Goal: Navigation & Orientation: Find specific page/section

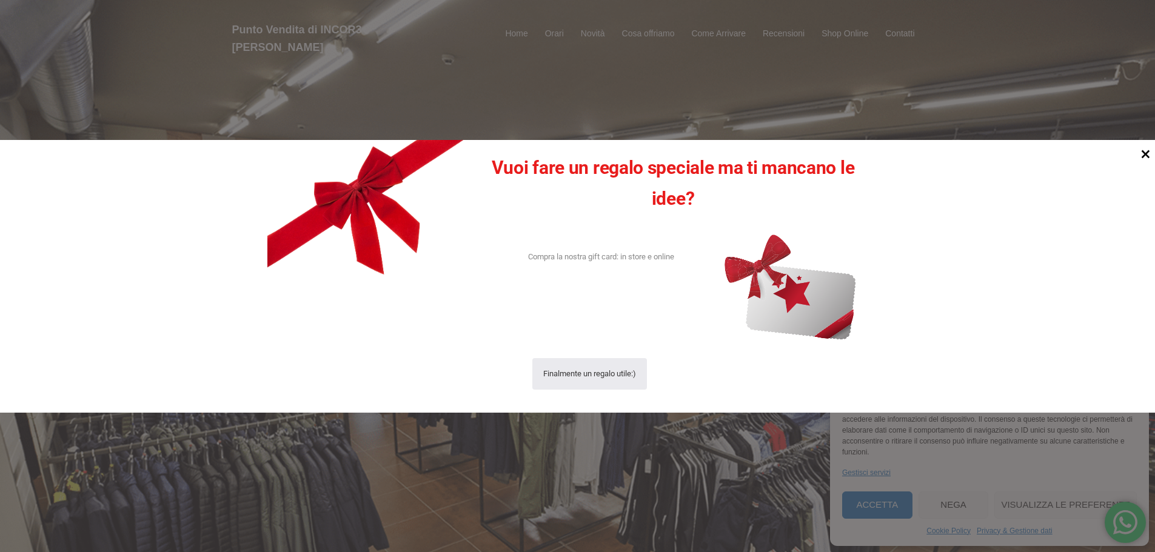
click at [1146, 153] on icon at bounding box center [1146, 154] width 8 height 8
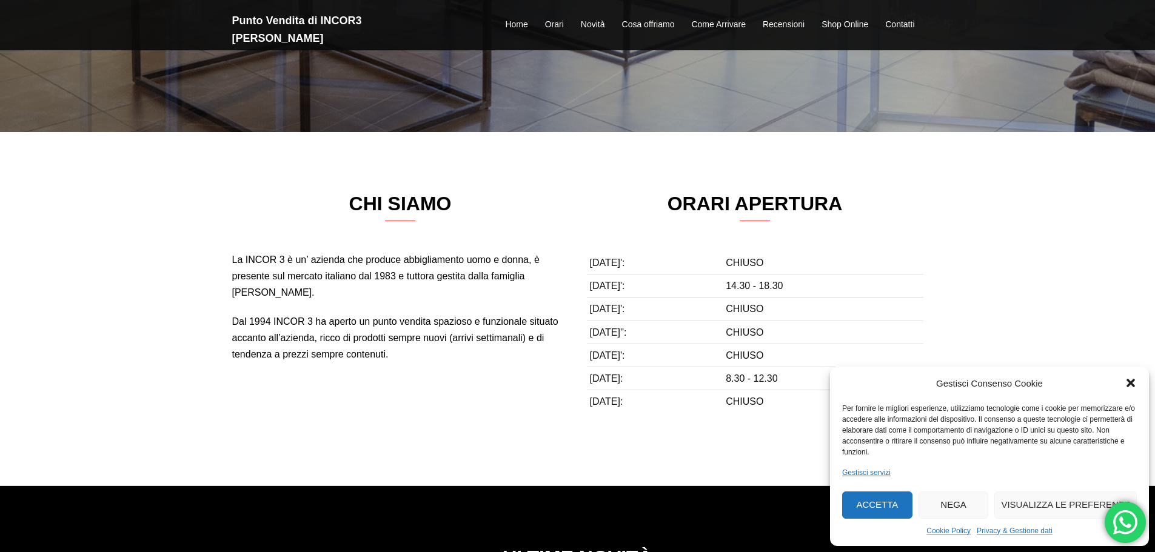
scroll to position [425, 0]
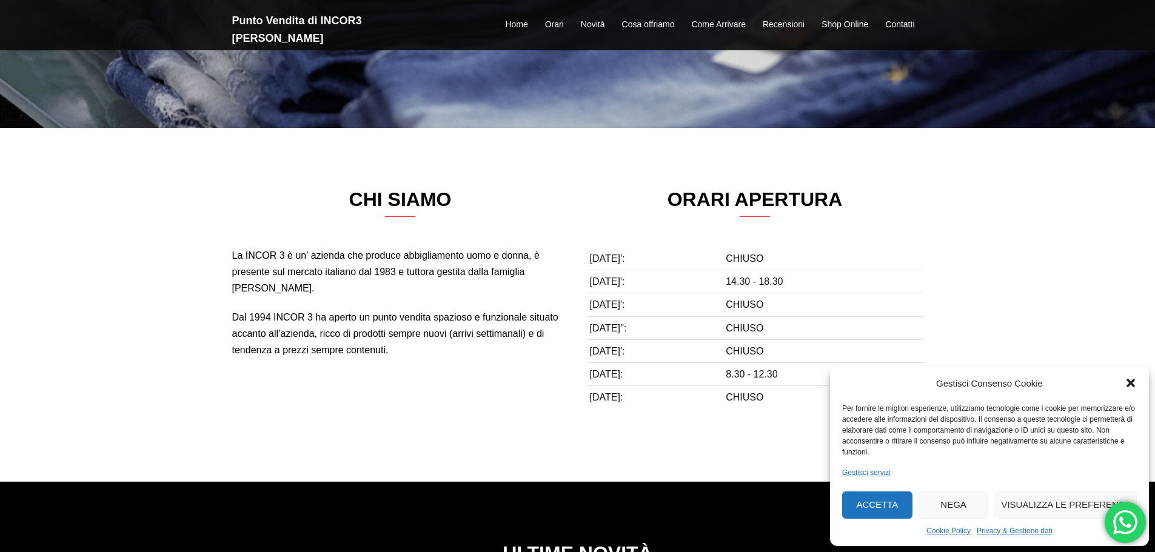
click at [1130, 384] on icon "Chiudi la finestra di dialogo" at bounding box center [1131, 384] width 8 height 8
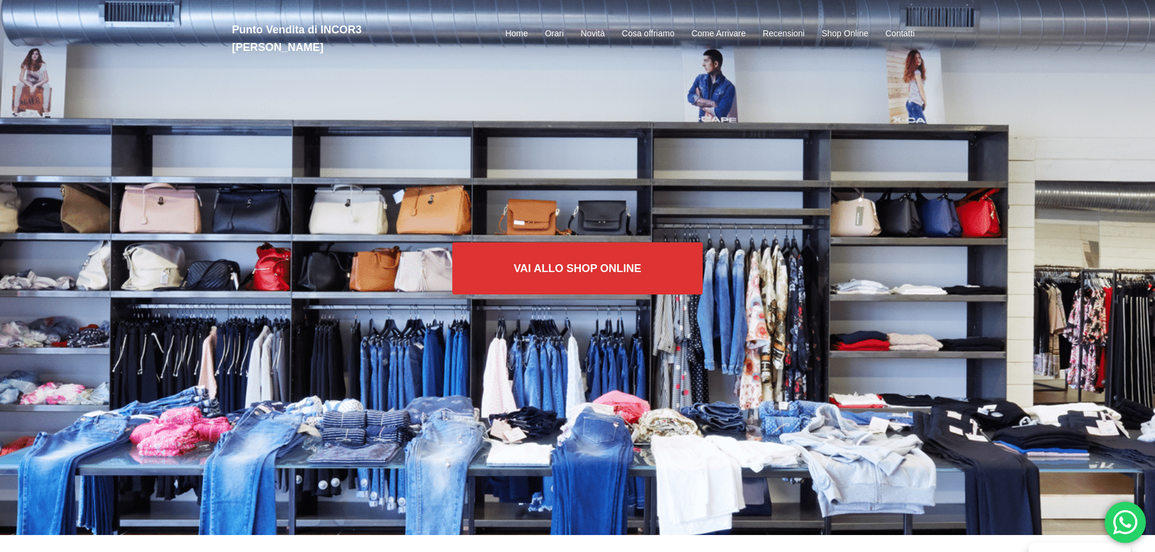
scroll to position [0, 0]
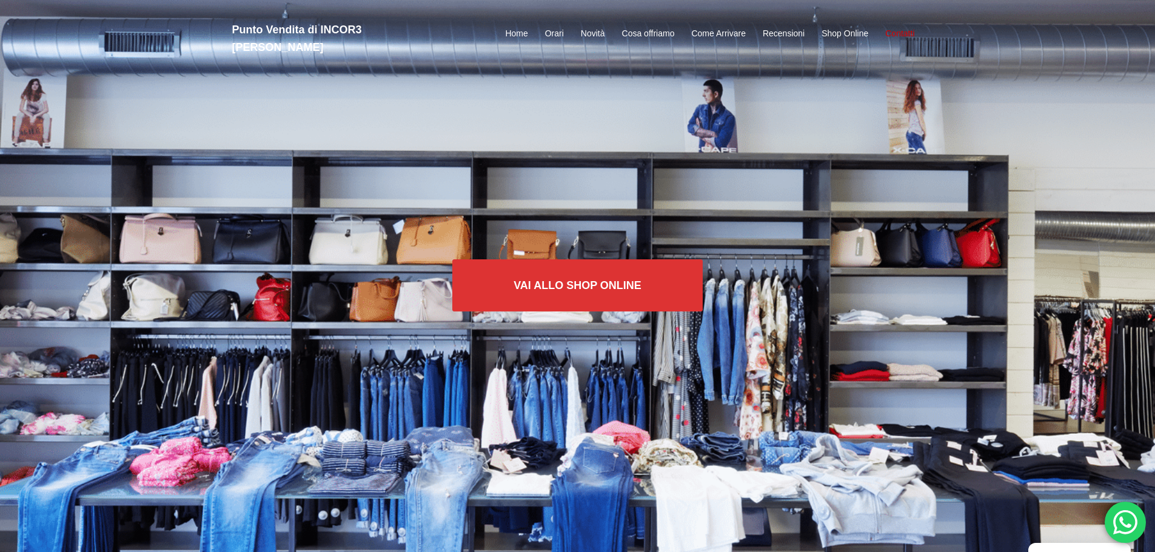
click at [901, 27] on link "Contatti" at bounding box center [899, 34] width 29 height 15
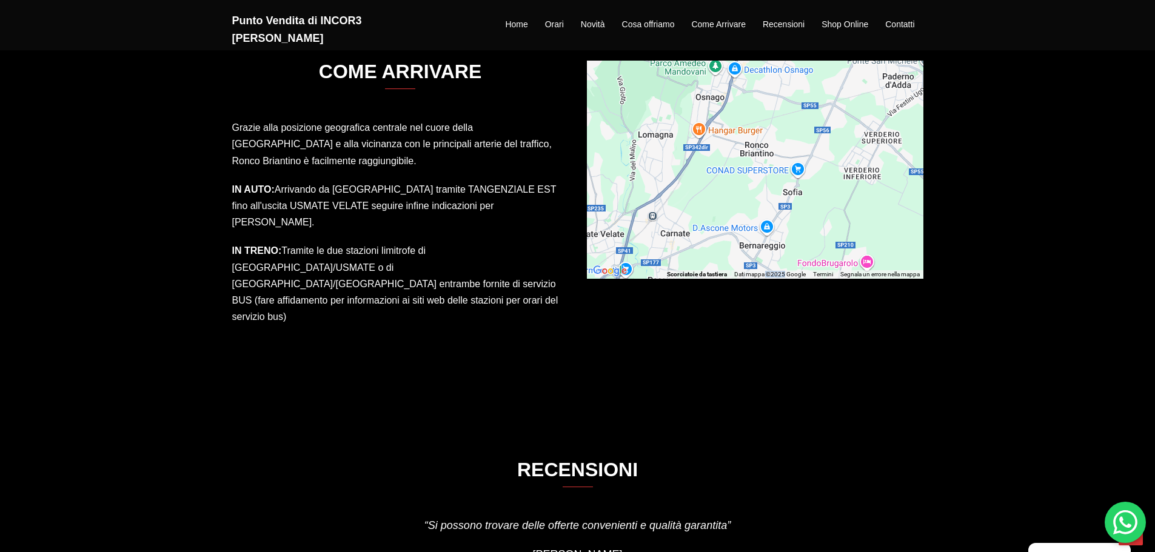
scroll to position [1644, 0]
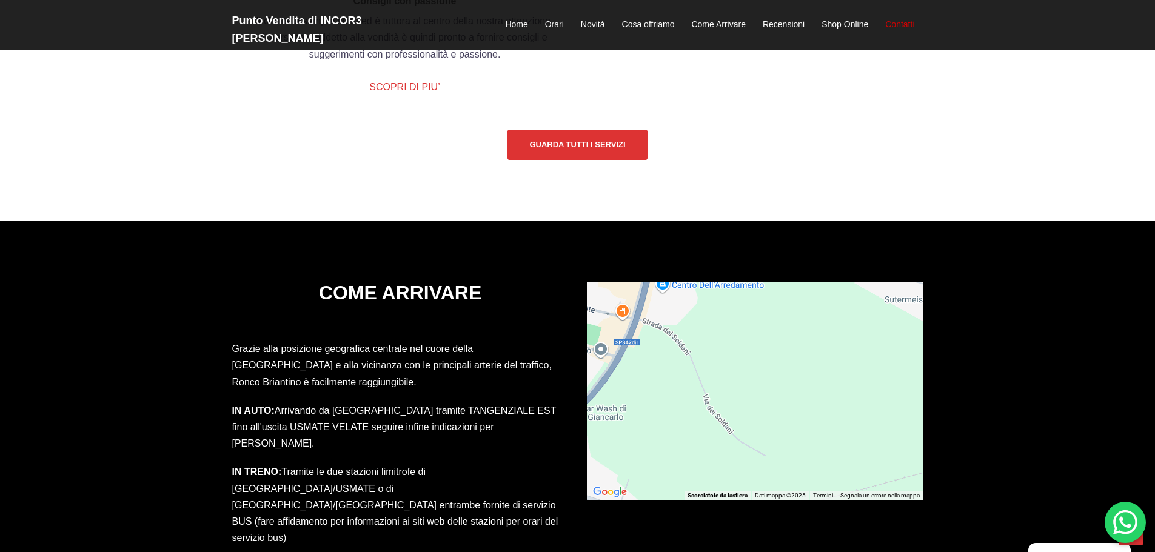
click at [895, 18] on link "Contatti" at bounding box center [899, 25] width 29 height 15
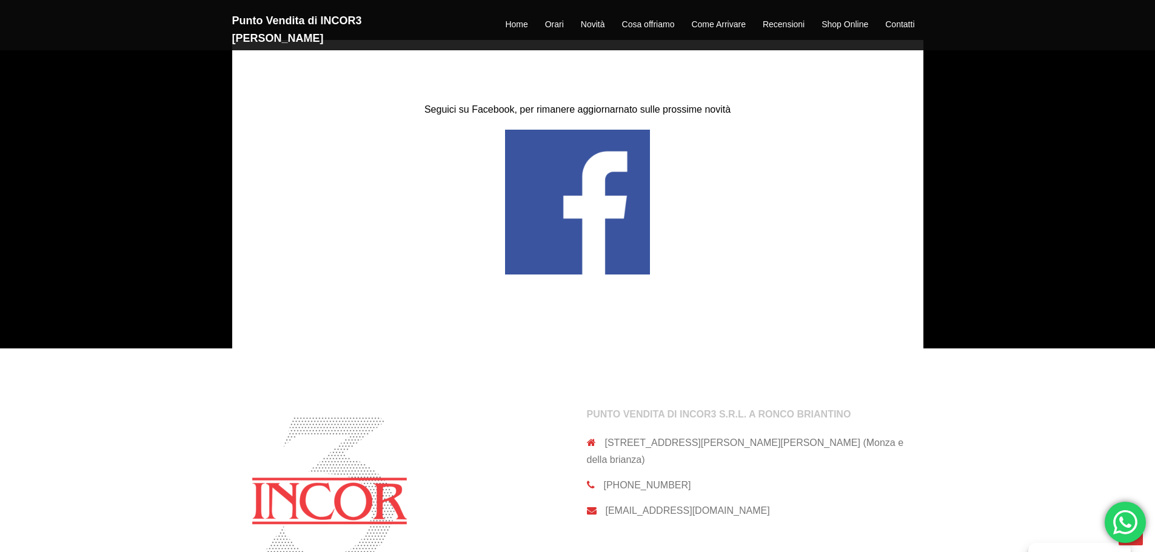
scroll to position [2493, 0]
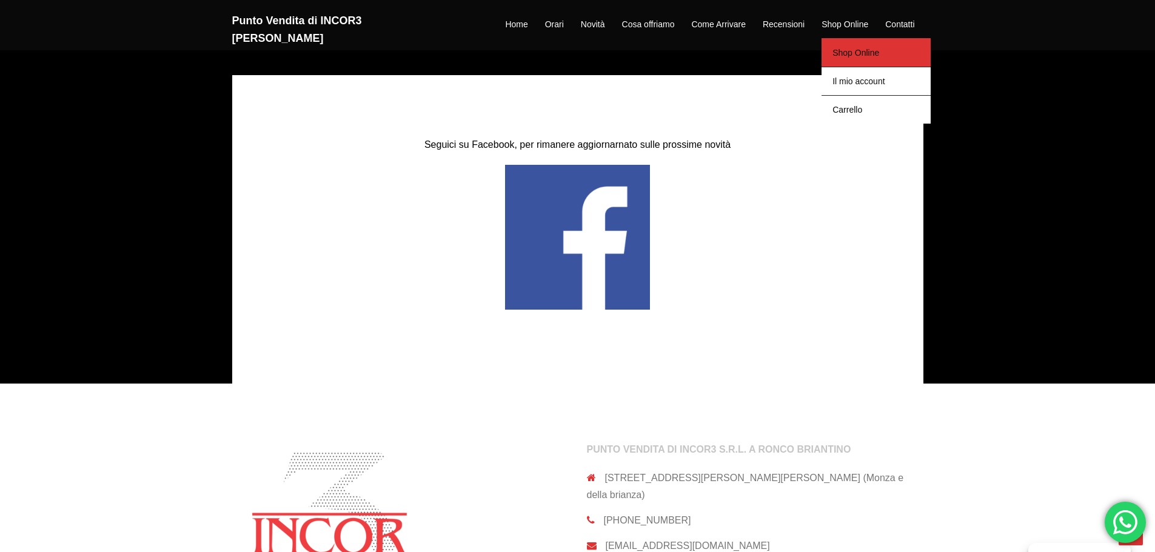
click at [854, 42] on link "Shop Online" at bounding box center [876, 52] width 109 height 29
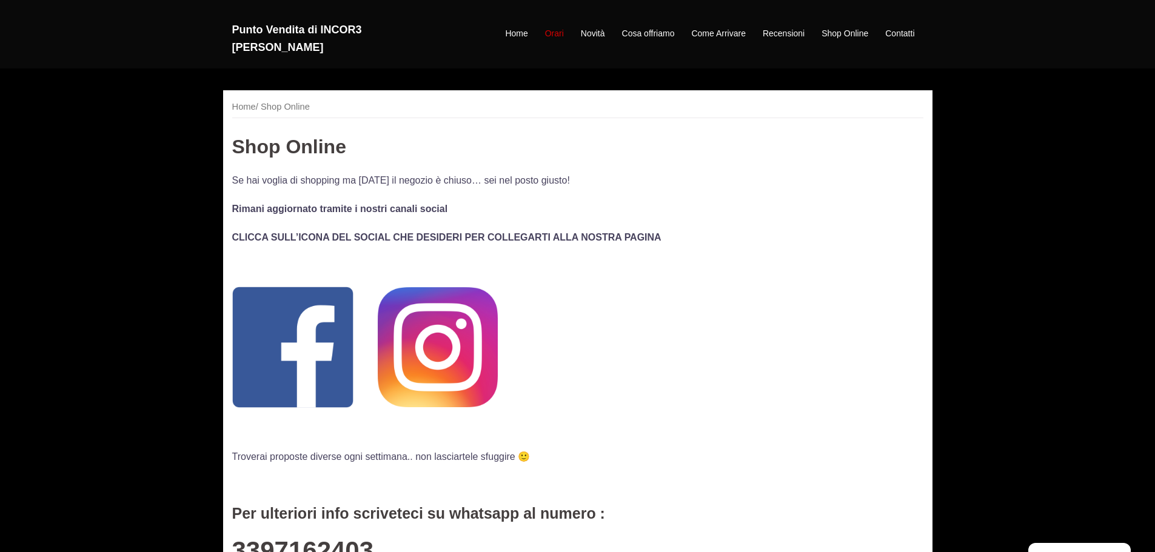
click at [547, 27] on link "Orari" at bounding box center [554, 34] width 19 height 15
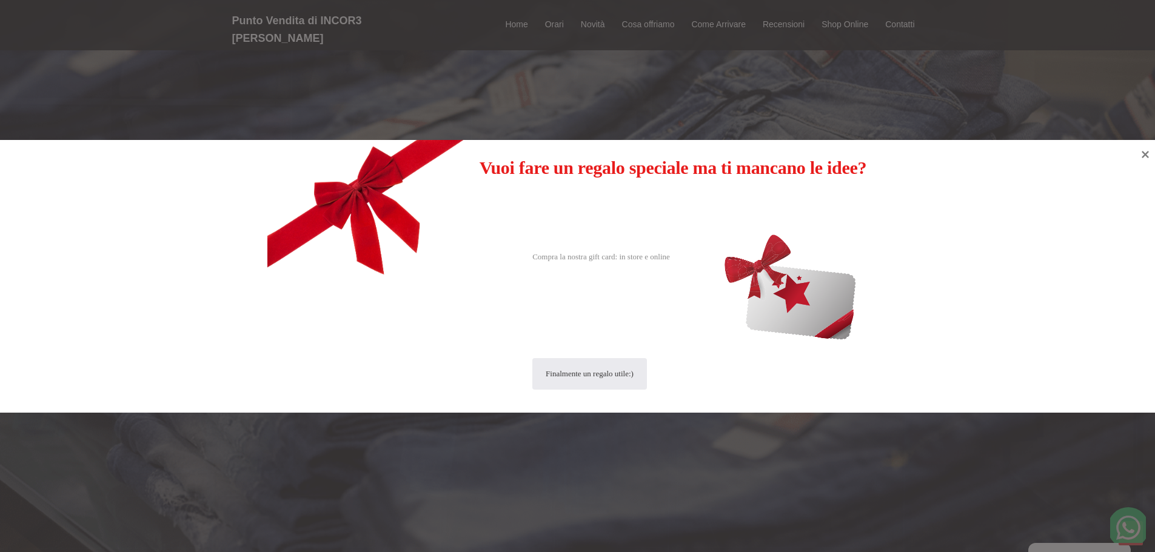
scroll to position [552, 0]
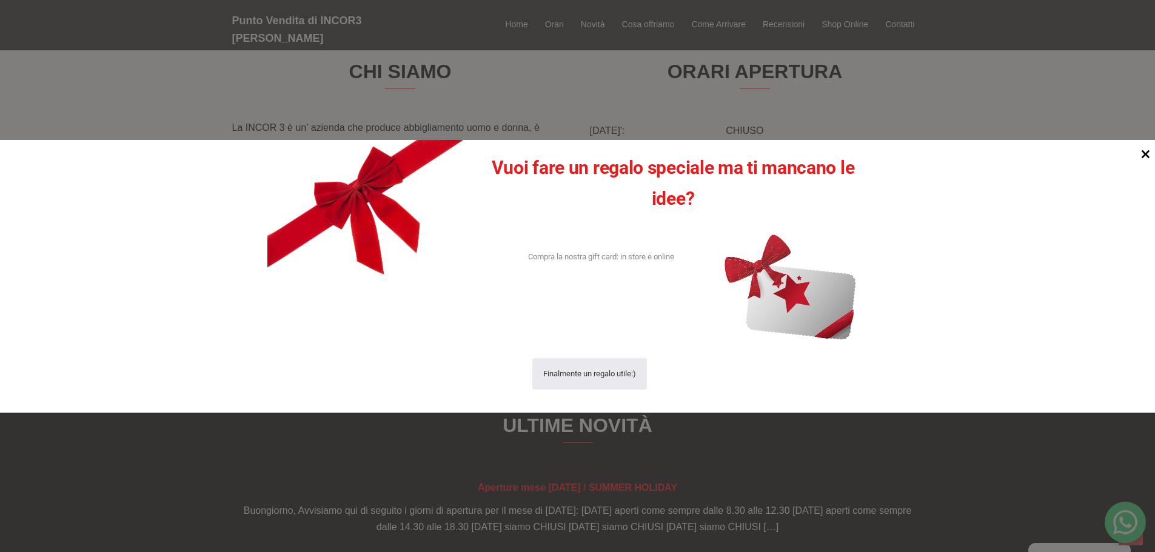
click at [1147, 152] on icon at bounding box center [1146, 154] width 16 height 16
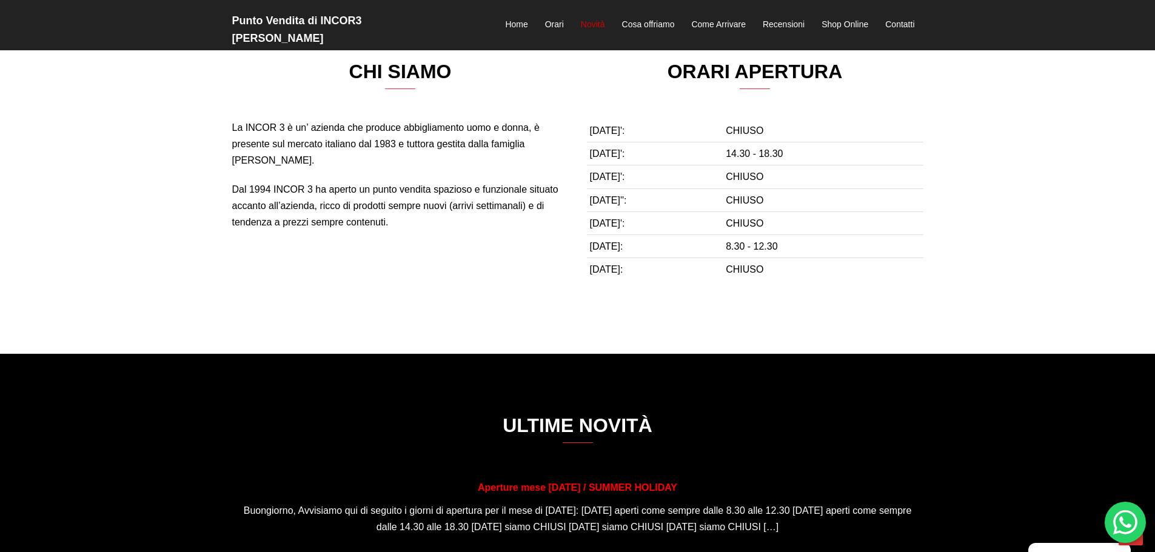
click at [597, 18] on link "Novità" at bounding box center [593, 25] width 24 height 15
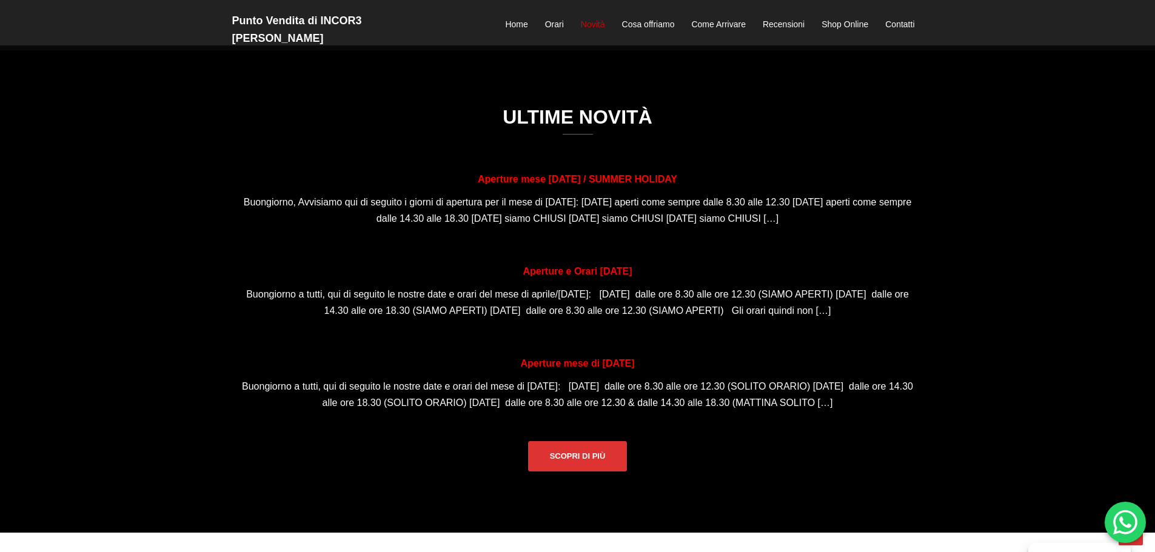
scroll to position [864, 0]
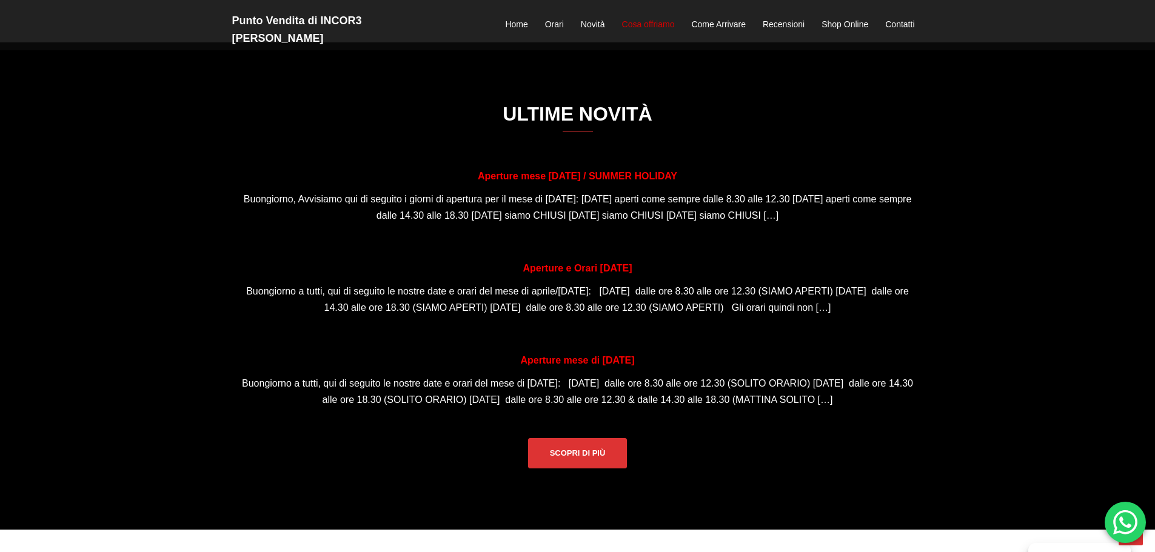
click at [645, 18] on link "Cosa offriamo" at bounding box center [648, 25] width 53 height 15
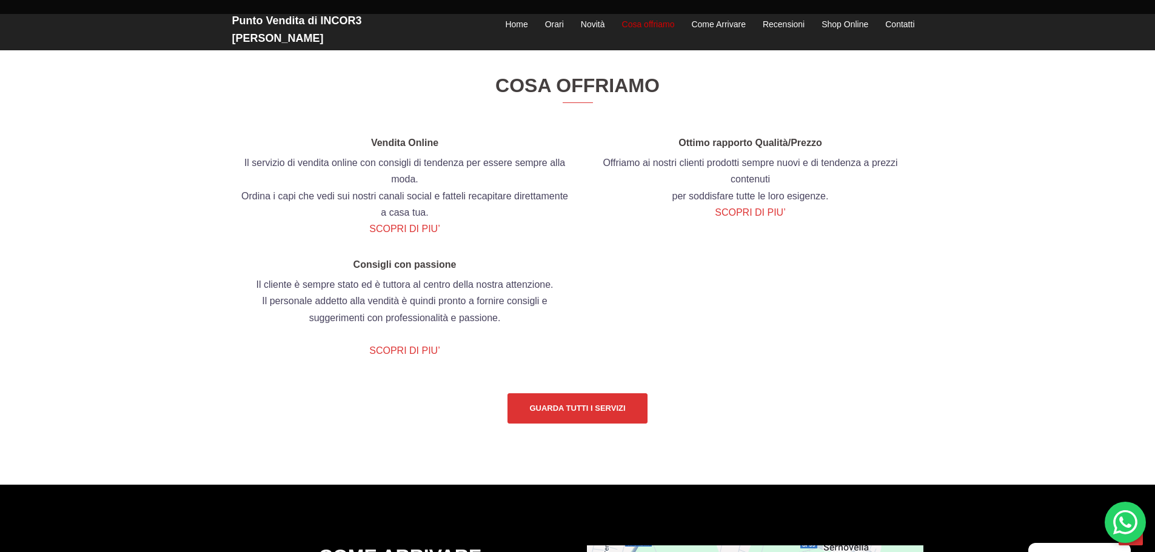
scroll to position [1385, 0]
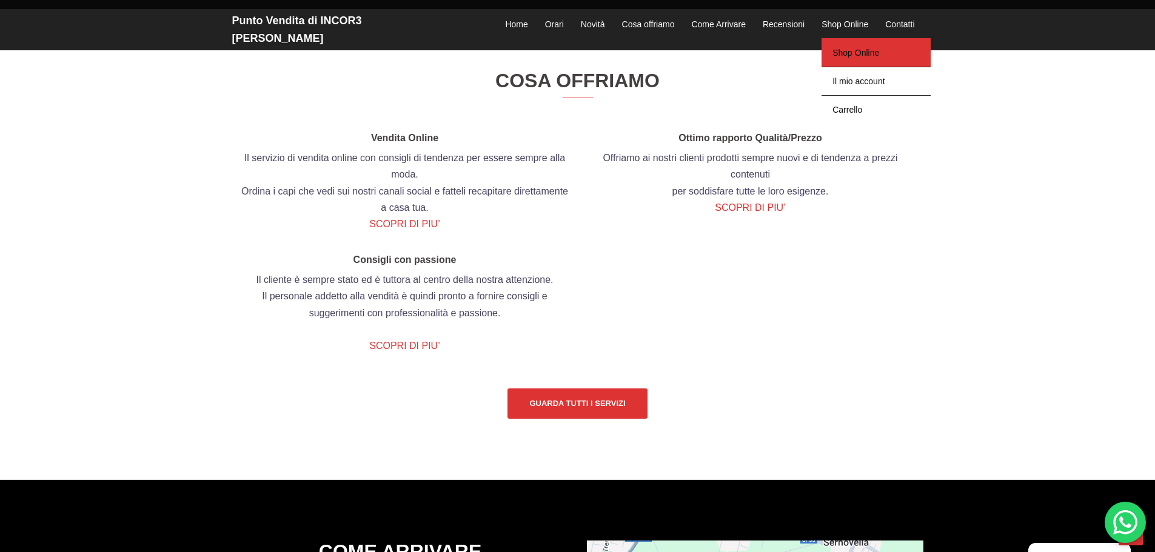
click at [861, 45] on link "Shop Online" at bounding box center [876, 52] width 109 height 29
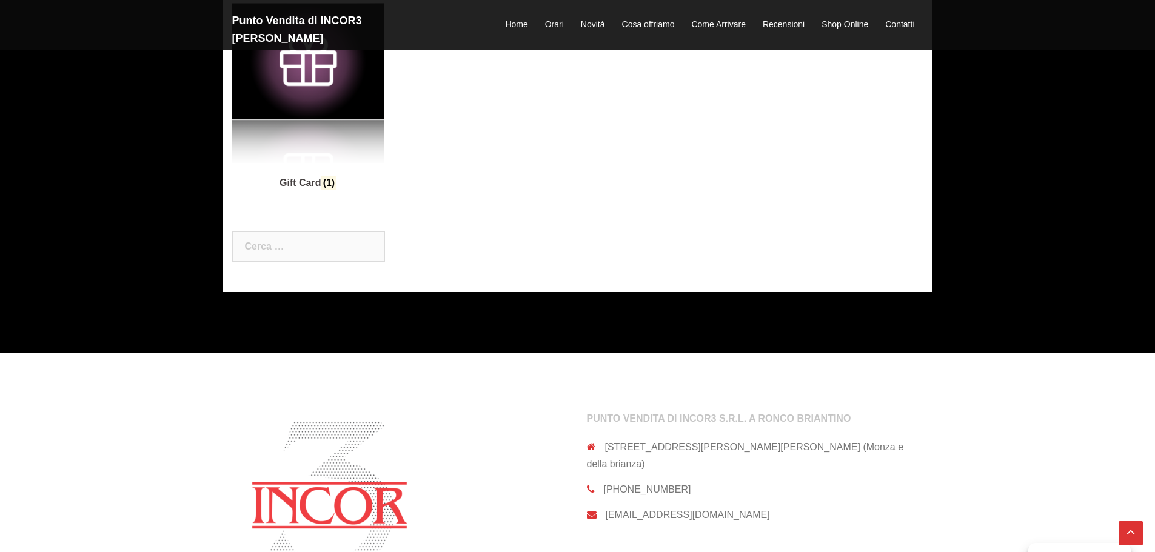
scroll to position [546, 0]
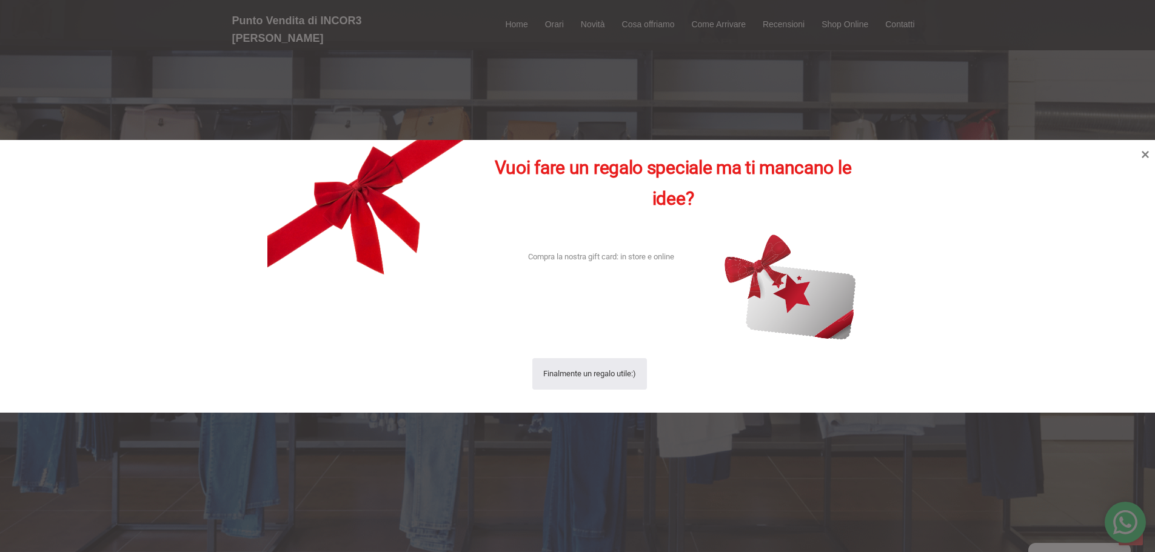
scroll to position [1385, 0]
